Goal: Task Accomplishment & Management: Use online tool/utility

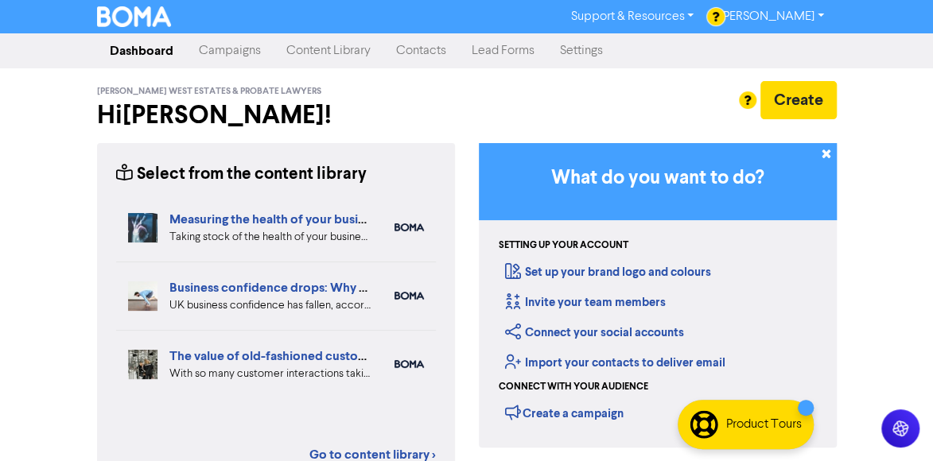
click at [241, 51] on link "Campaigns" at bounding box center [230, 51] width 88 height 32
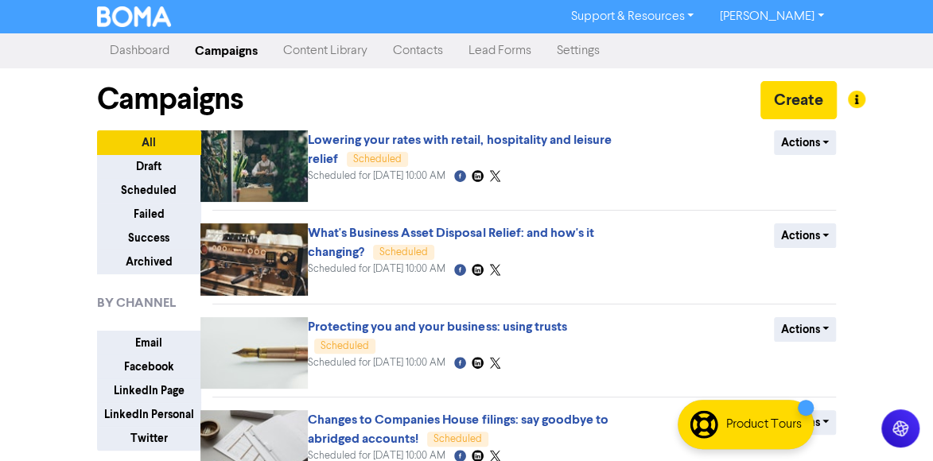
click at [142, 56] on link "Dashboard" at bounding box center [139, 51] width 85 height 32
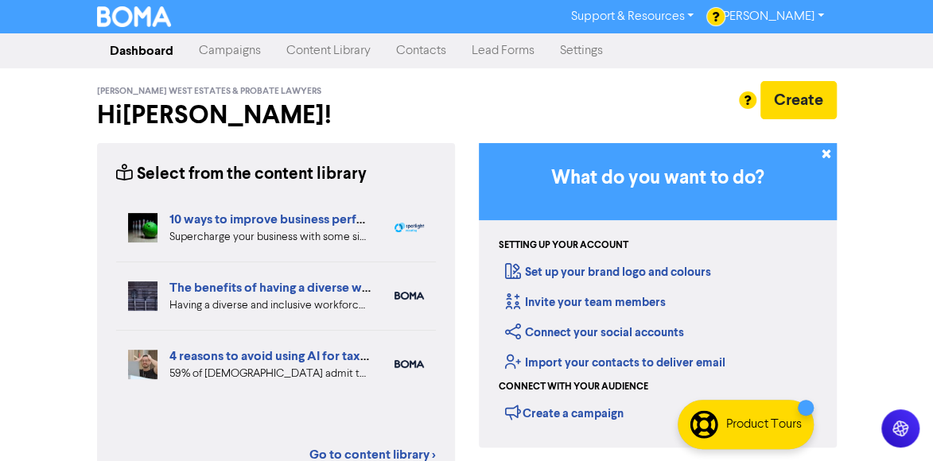
click at [786, 107] on div at bounding box center [466, 230] width 933 height 461
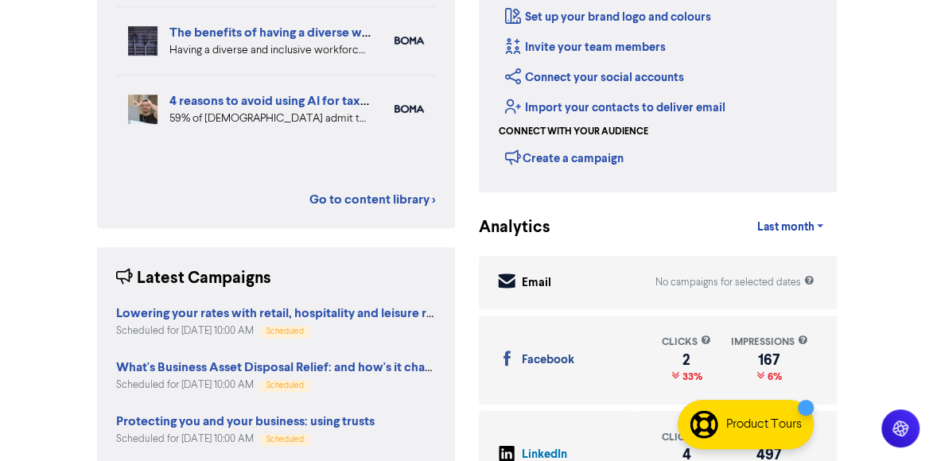
scroll to position [76, 0]
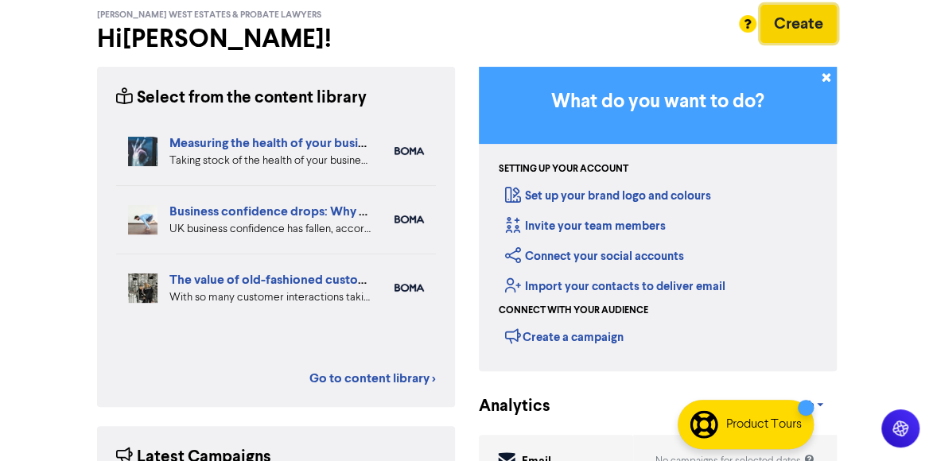
click at [785, 30] on button "Create" at bounding box center [799, 24] width 76 height 38
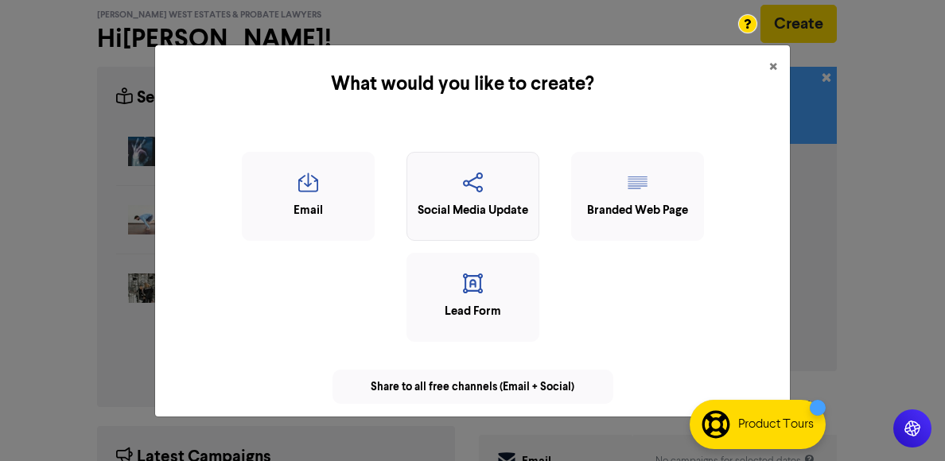
click at [477, 183] on icon "button" at bounding box center [472, 188] width 115 height 30
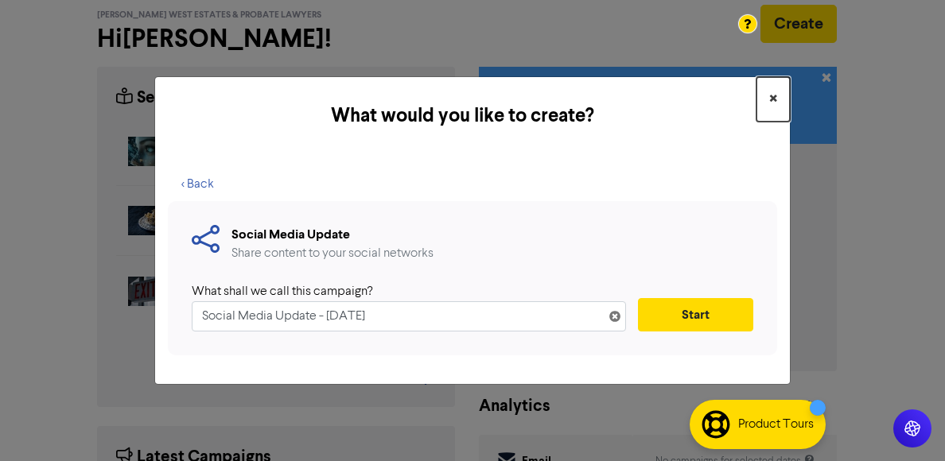
click at [775, 102] on span "×" at bounding box center [773, 100] width 8 height 24
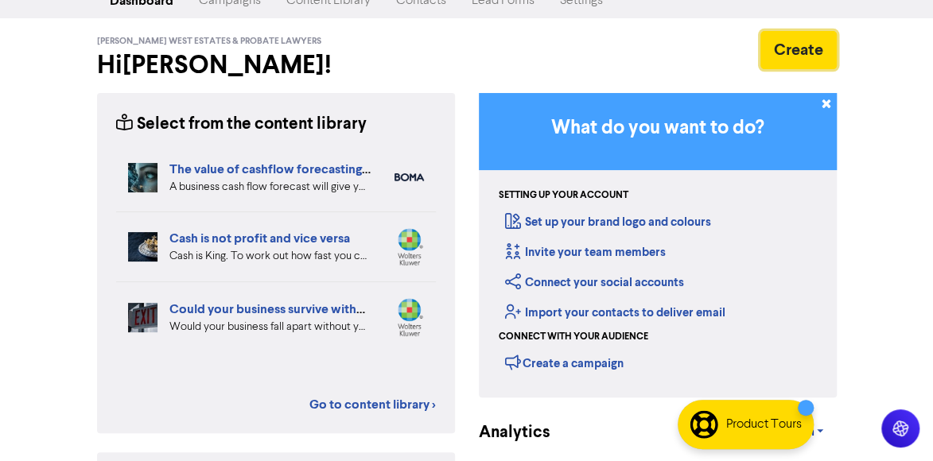
scroll to position [0, 0]
